Goal: Task Accomplishment & Management: Use online tool/utility

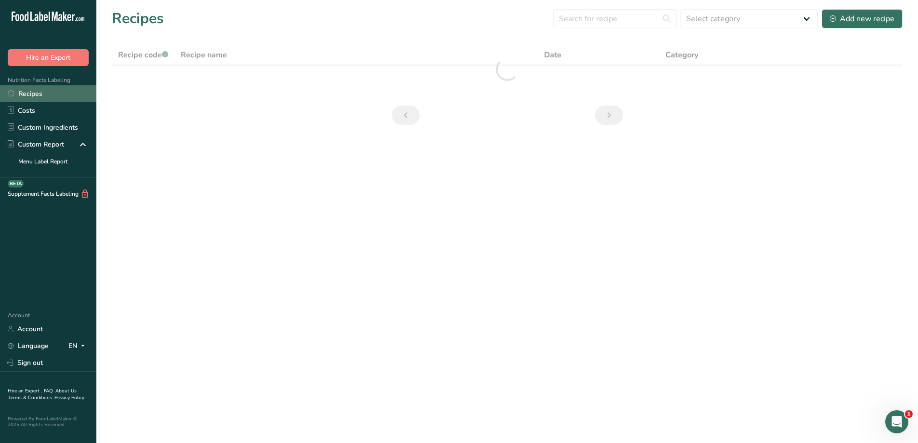
click at [38, 96] on link "Recipes" at bounding box center [48, 93] width 96 height 17
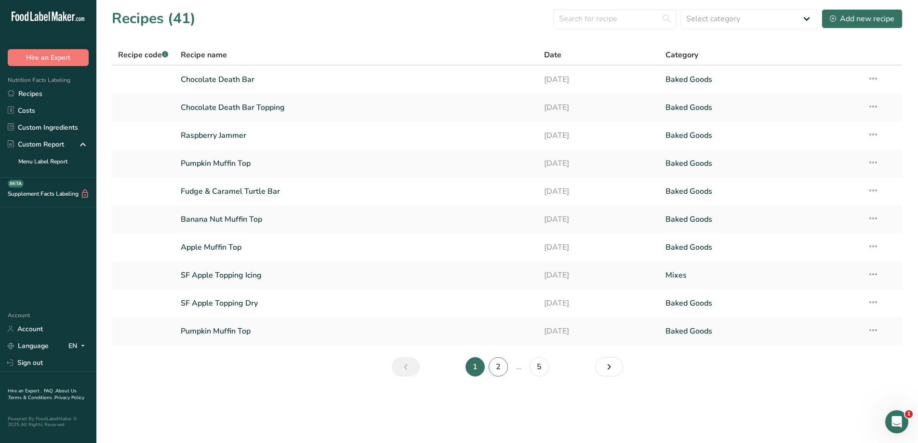
click at [492, 362] on link "2" at bounding box center [498, 366] width 19 height 19
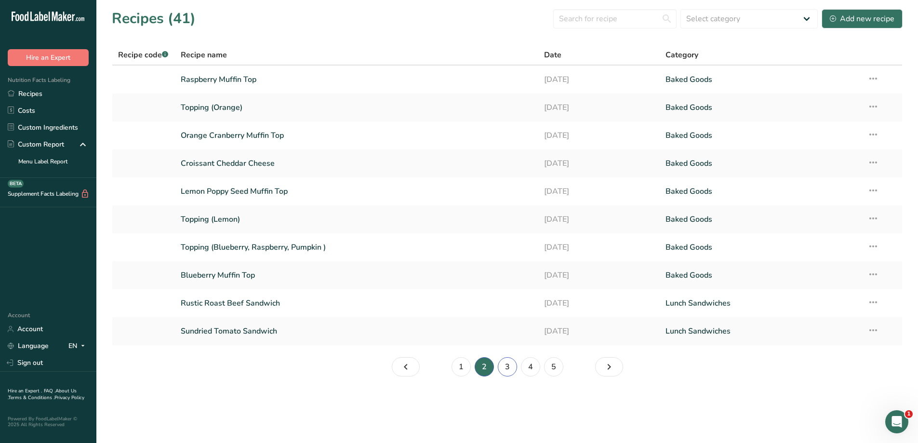
click at [510, 372] on link "3" at bounding box center [507, 366] width 19 height 19
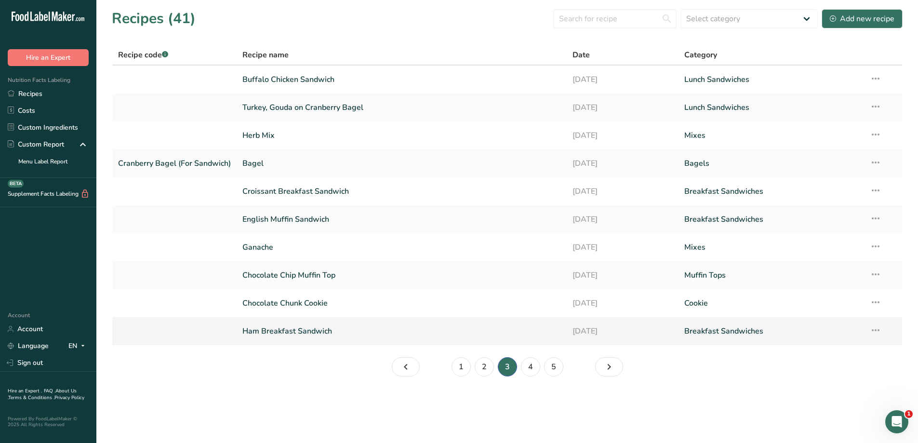
click at [343, 333] on link "Ham Breakfast Sandwich" at bounding box center [401, 331] width 319 height 20
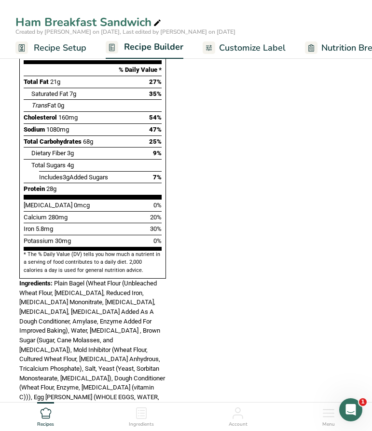
scroll to position [420, 0]
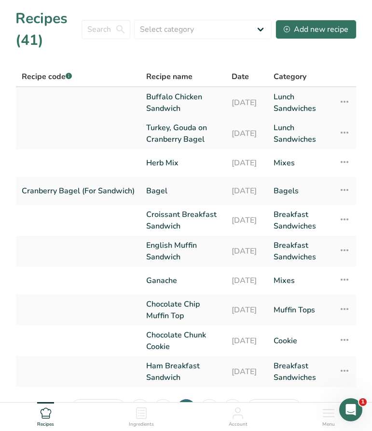
click at [200, 99] on link "Buffalo Chicken Sandwich" at bounding box center [183, 102] width 74 height 23
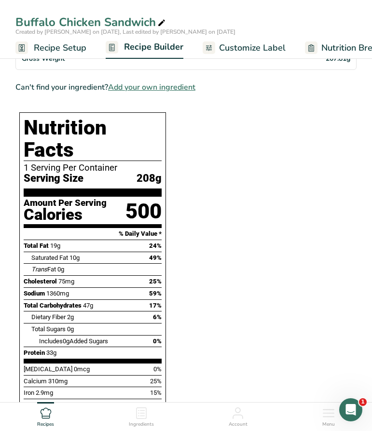
scroll to position [289, 0]
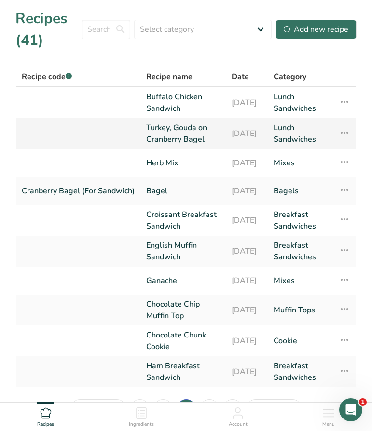
click at [206, 142] on link "Turkey, Gouda on Cranberry Bagel" at bounding box center [183, 133] width 74 height 23
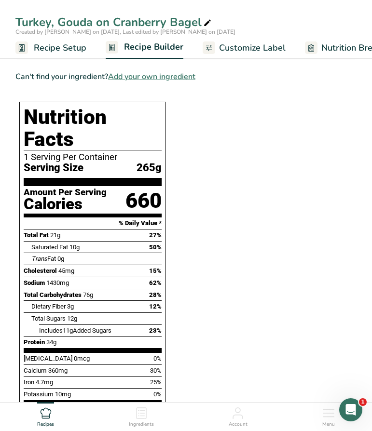
scroll to position [337, 0]
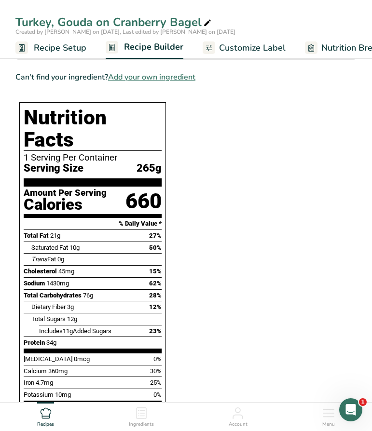
click at [41, 49] on span "Recipe Setup" at bounding box center [60, 47] width 53 height 13
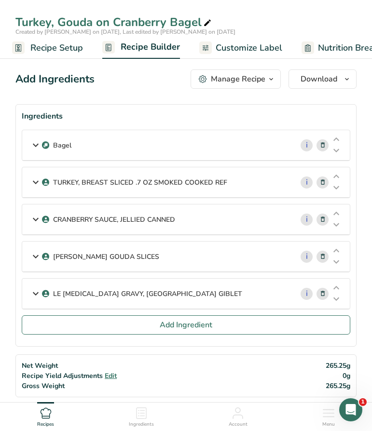
scroll to position [337, 0]
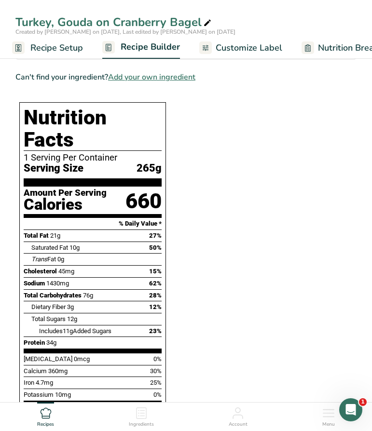
click at [75, 48] on span "Recipe Setup" at bounding box center [56, 47] width 53 height 13
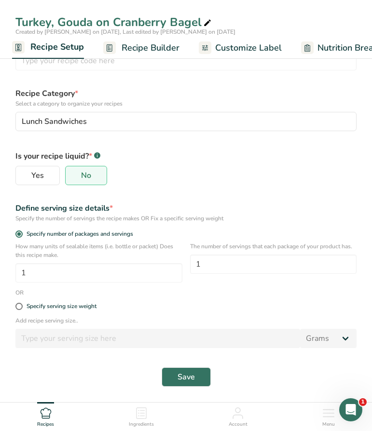
scroll to position [92, 0]
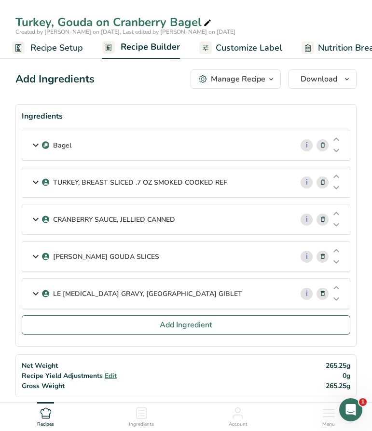
click at [61, 47] on span "Recipe Setup" at bounding box center [56, 47] width 53 height 13
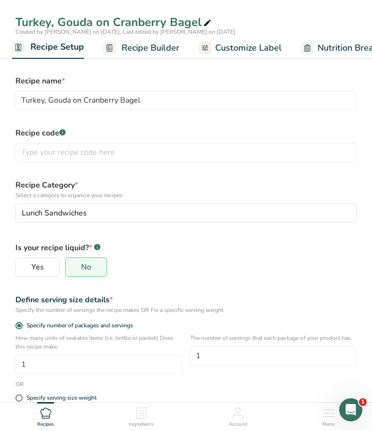
click at [243, 417] on icon at bounding box center [238, 413] width 12 height 12
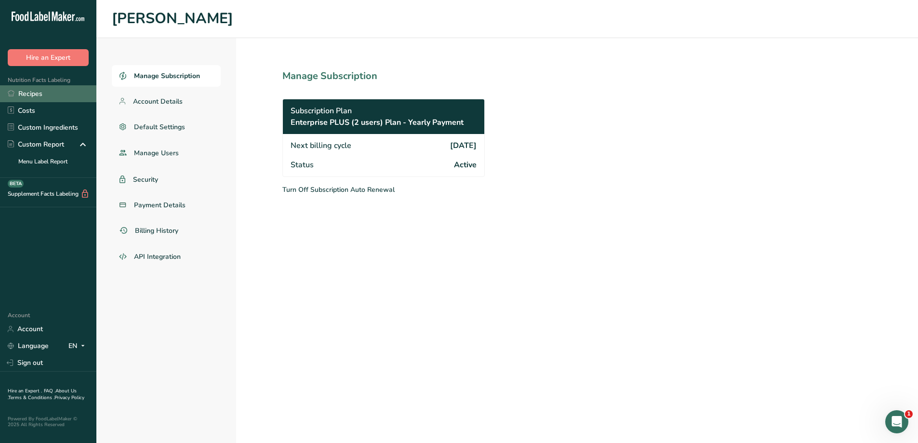
click at [41, 97] on link "Recipes" at bounding box center [48, 93] width 96 height 17
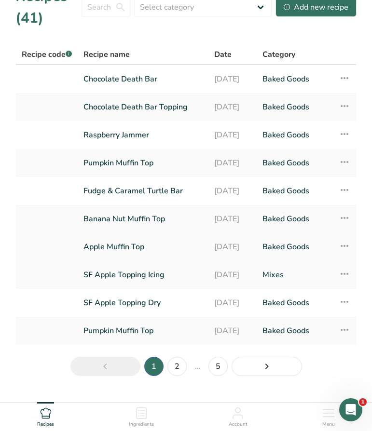
scroll to position [42, 0]
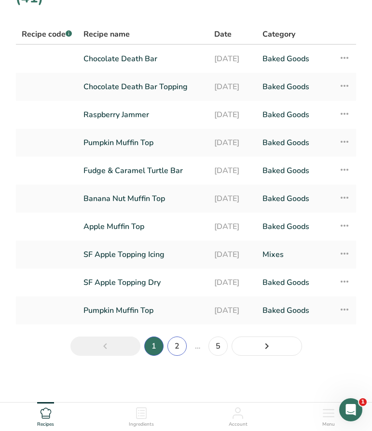
click at [177, 342] on link "2" at bounding box center [176, 345] width 19 height 19
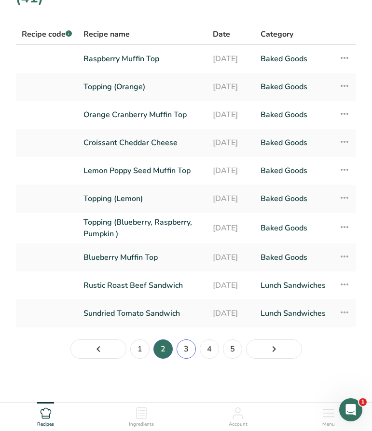
click at [187, 356] on link "3" at bounding box center [185, 348] width 19 height 19
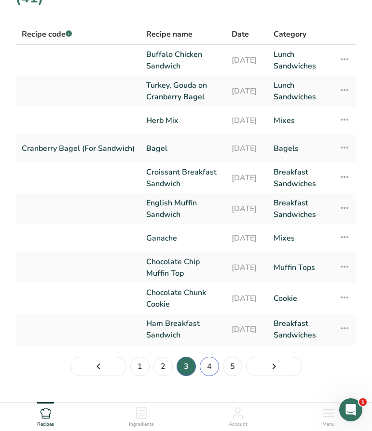
click at [213, 376] on link "4" at bounding box center [208, 366] width 19 height 19
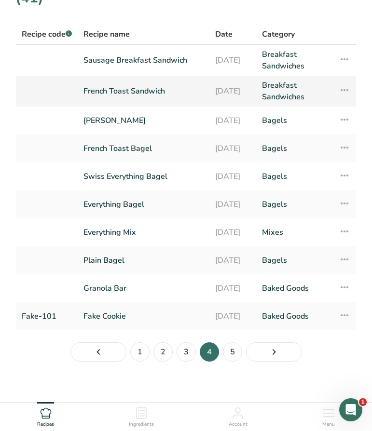
click at [160, 95] on link "French Toast Sandwich" at bounding box center [143, 91] width 120 height 23
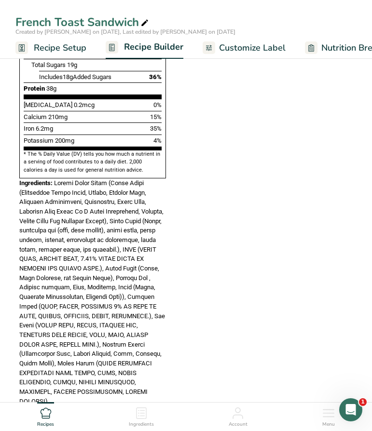
scroll to position [578, 0]
